Goal: Complete application form

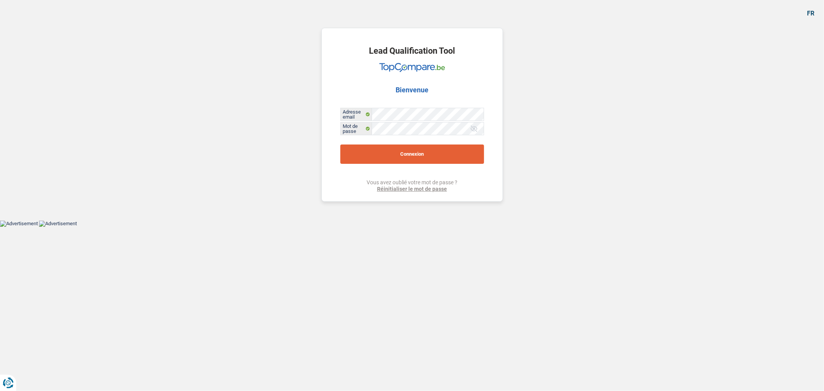
click at [417, 160] on button "Connexion" at bounding box center [413, 154] width 144 height 19
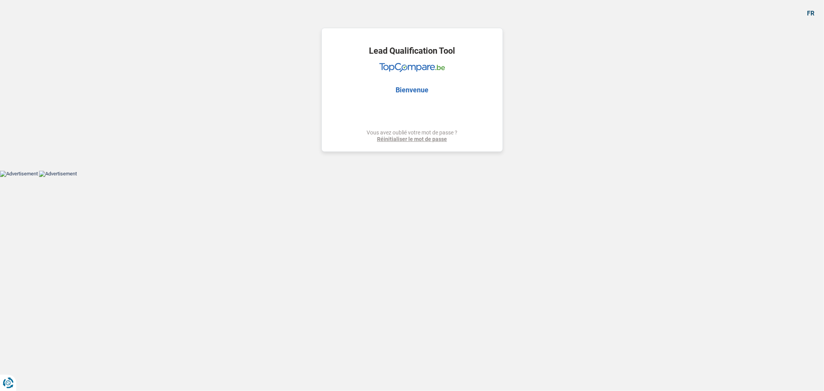
select select "car"
select select "60"
select select "car"
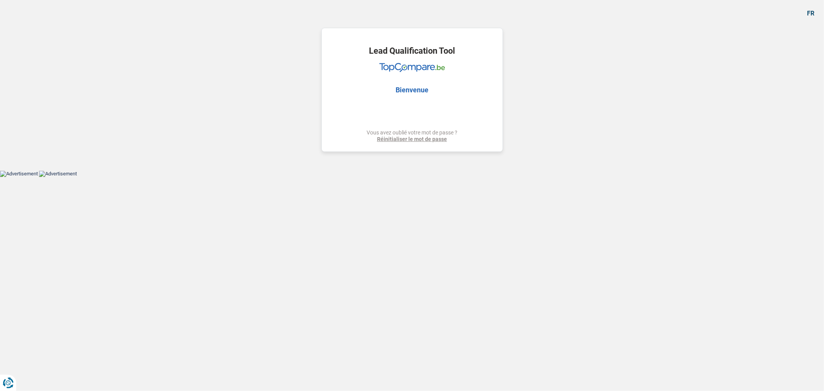
select select "yes"
select select "60"
select select "privateEmployee"
select select "netSalary"
select select "mealVouchers"
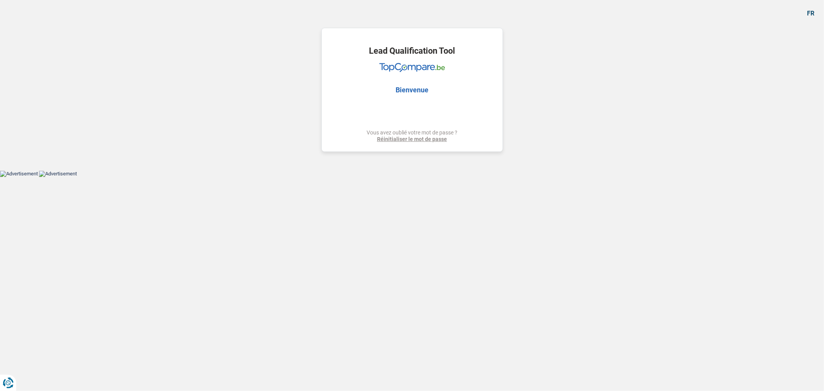
select select "liveWithParents"
select select "car"
select select "yes"
select select "60"
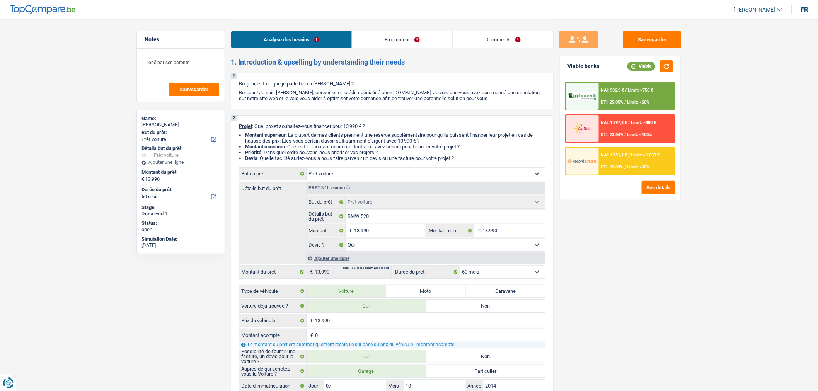
click at [492, 44] on link "Documents" at bounding box center [503, 39] width 100 height 17
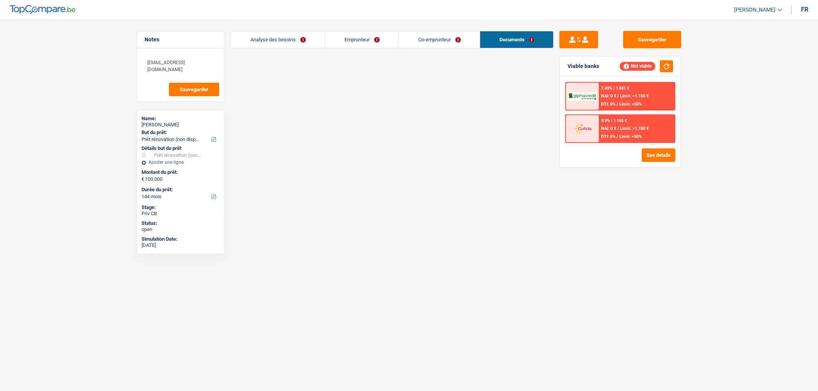
select select "renovation"
select select "144"
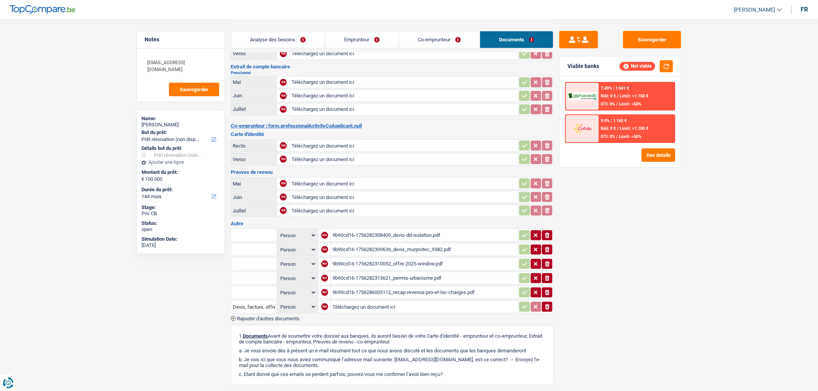
scroll to position [43, 0]
click at [276, 315] on span "Rajouter d'autres documents" at bounding box center [268, 317] width 63 height 5
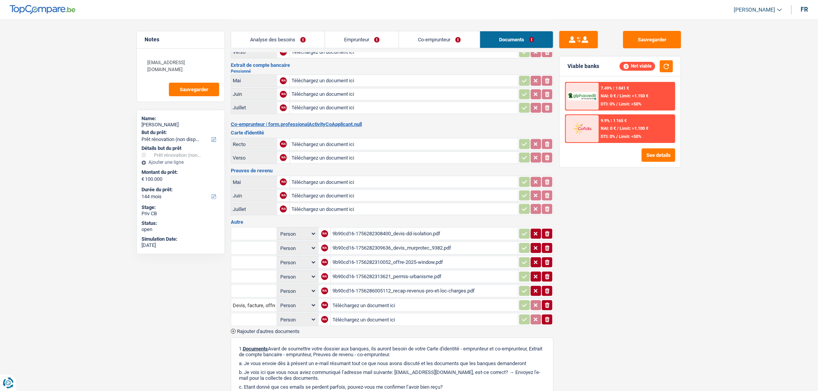
click at [308, 315] on select "Person Emprunteur Co-emprunteur" at bounding box center [298, 320] width 38 height 10
click at [395, 315] on input "Téléchargez un document ici" at bounding box center [424, 320] width 184 height 12
type input "C:\fakepath\NOTICE_1999664_20250818.pdf"
click at [549, 317] on icon "button" at bounding box center [547, 319] width 5 height 5
